Goal: Information Seeking & Learning: Learn about a topic

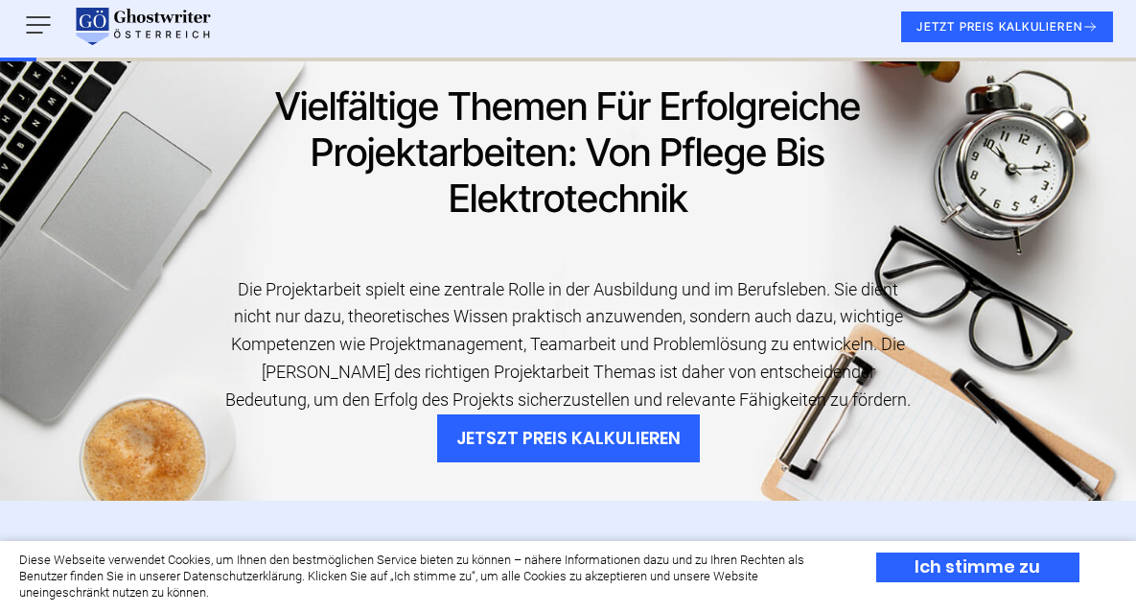
scroll to position [288, 0]
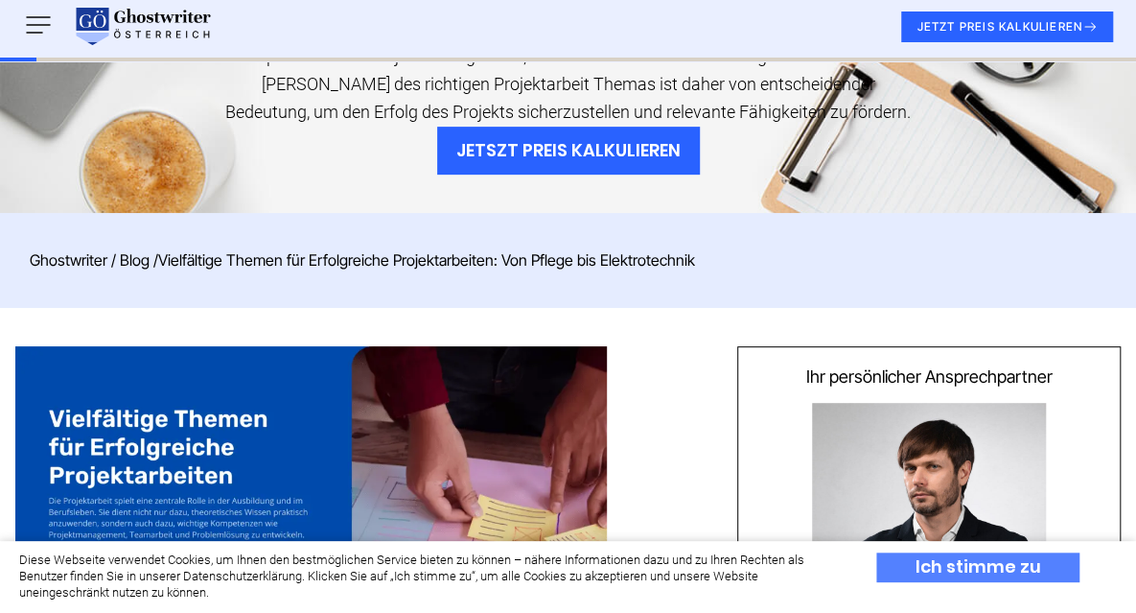
click at [935, 571] on div "Ich stimme zu" at bounding box center [978, 567] width 203 height 30
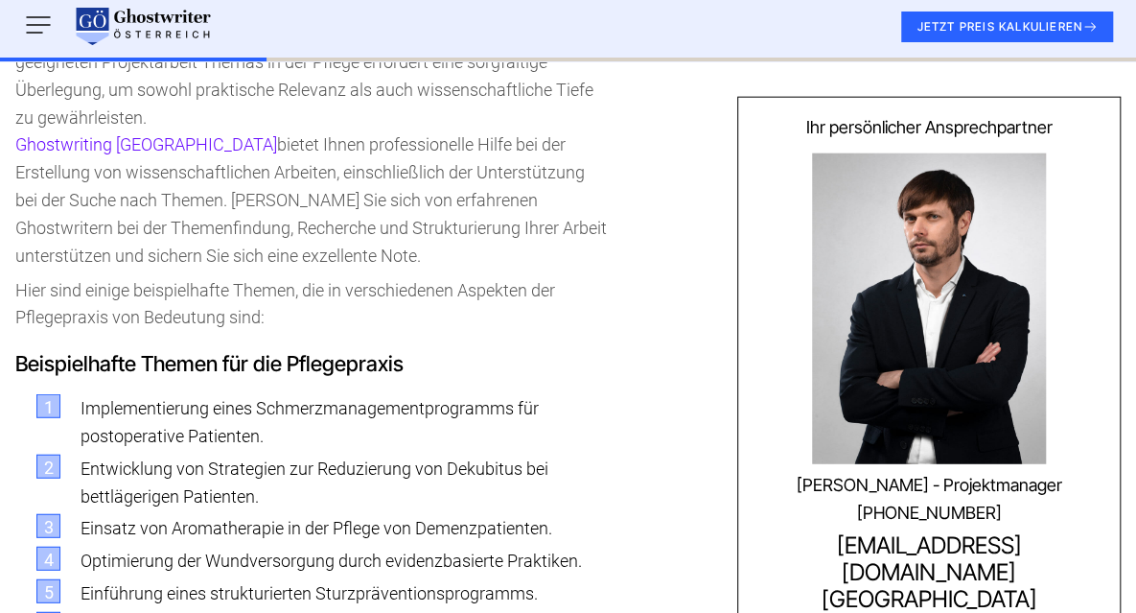
scroll to position [2110, 0]
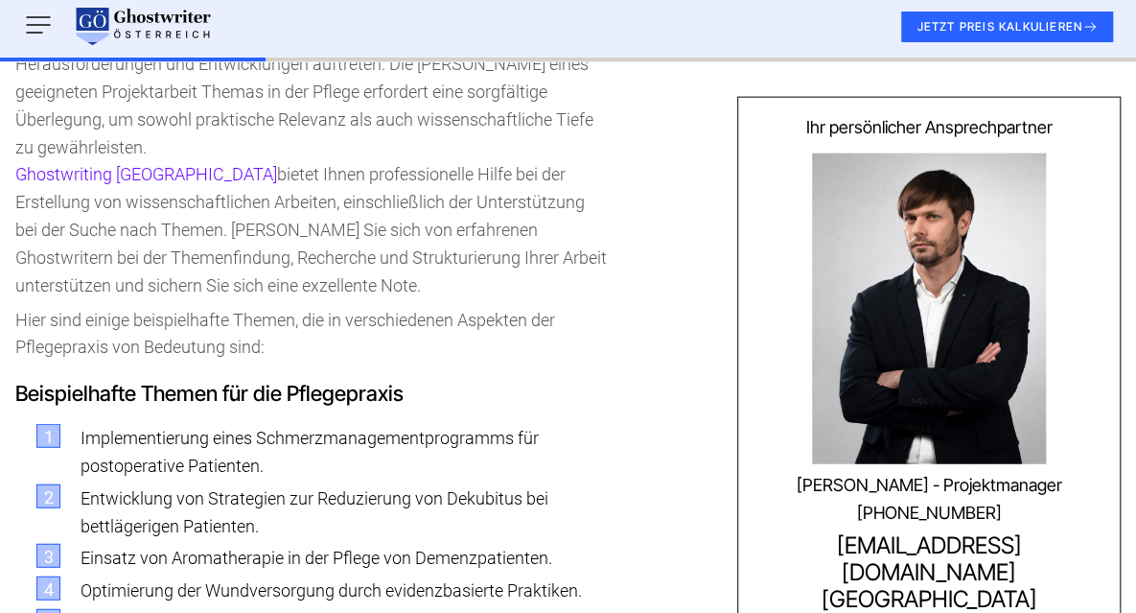
drag, startPoint x: 83, startPoint y: 438, endPoint x: 631, endPoint y: 452, distance: 547.8
copy li "Erhöhung der Patientenzufriedenheit durch gezielte Pflegemaßnahmen."
drag, startPoint x: 81, startPoint y: 471, endPoint x: 489, endPoint y: 483, distance: 408.7
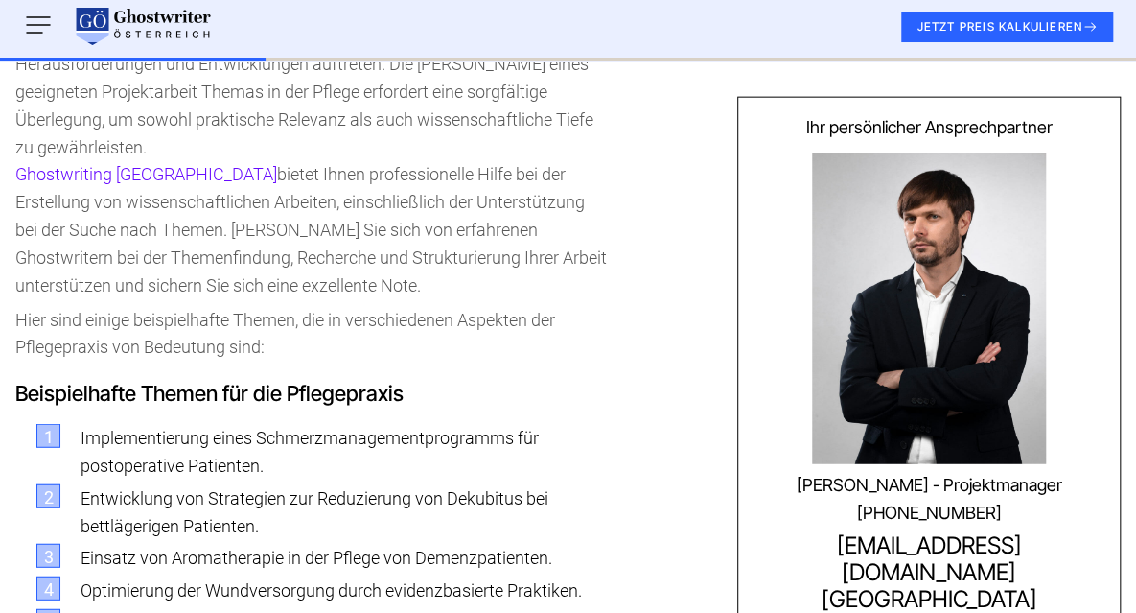
copy li "Umgang mit Multimedikation bei älteren Patienten."
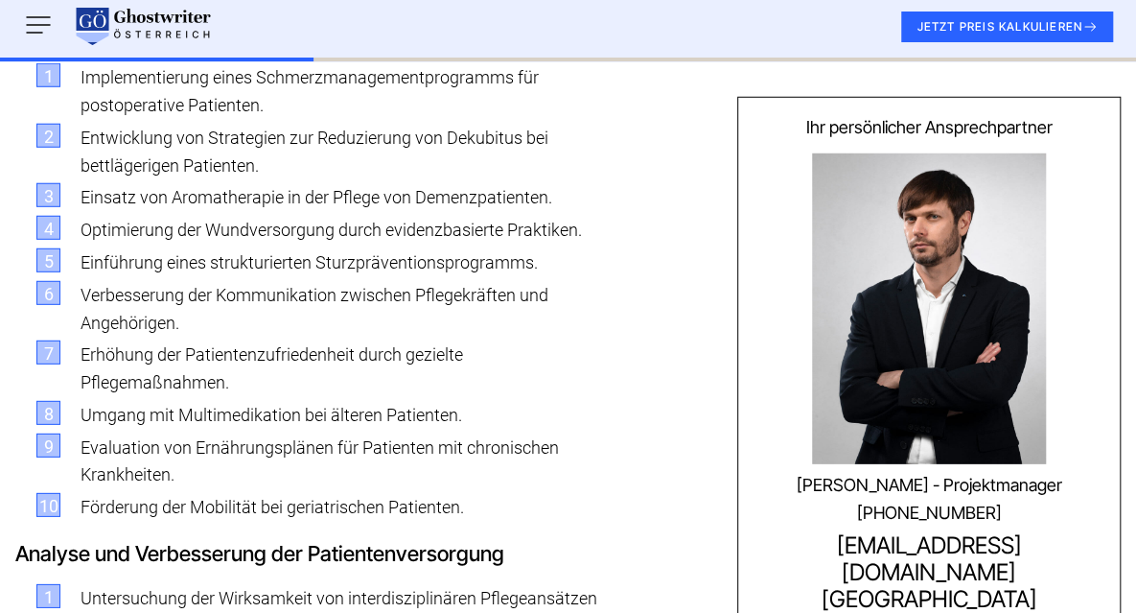
scroll to position [2493, 0]
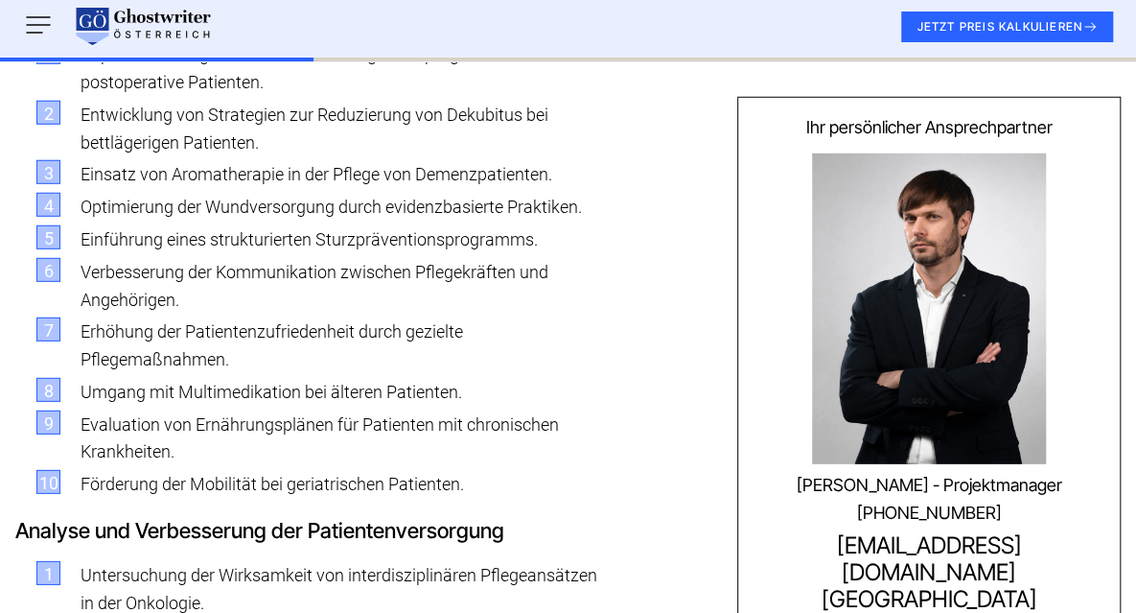
drag, startPoint x: 82, startPoint y: 312, endPoint x: 199, endPoint y: 308, distance: 117.1
drag, startPoint x: 199, startPoint y: 308, endPoint x: 269, endPoint y: 308, distance: 70.0
drag, startPoint x: 81, startPoint y: 306, endPoint x: 592, endPoint y: 307, distance: 511.2
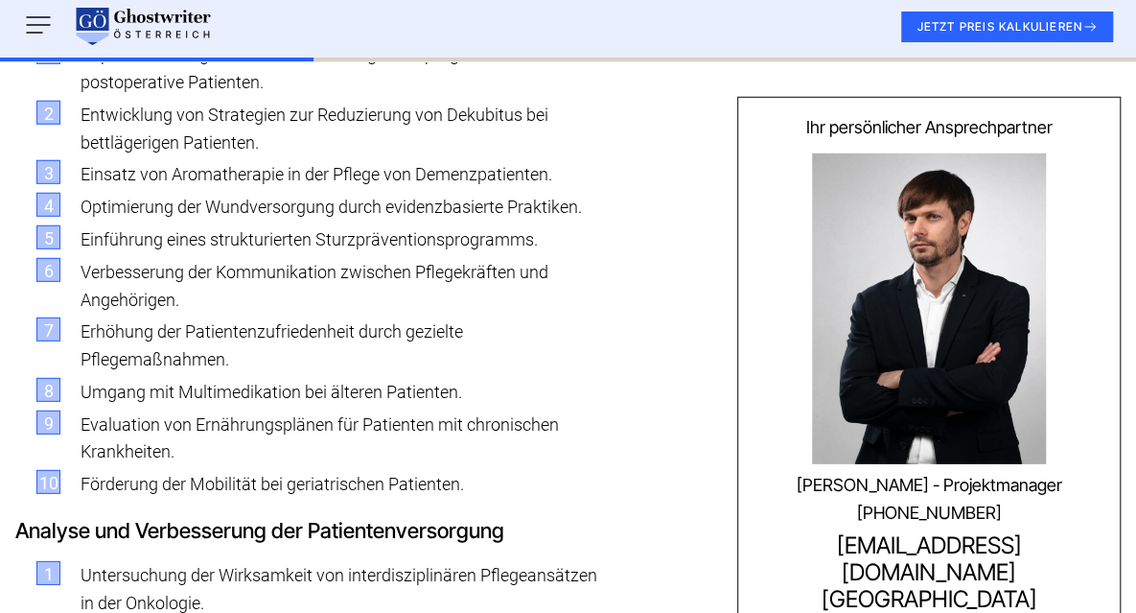
copy li "Verbesserung der Pflegequalität durch kontinuierliche Weiterbildung"
drag, startPoint x: 83, startPoint y: 502, endPoint x: 495, endPoint y: 502, distance: 411.4
copy li "Auswirkungen der Digitalisierung auf die Pflegequalität."
